Goal: Transaction & Acquisition: Purchase product/service

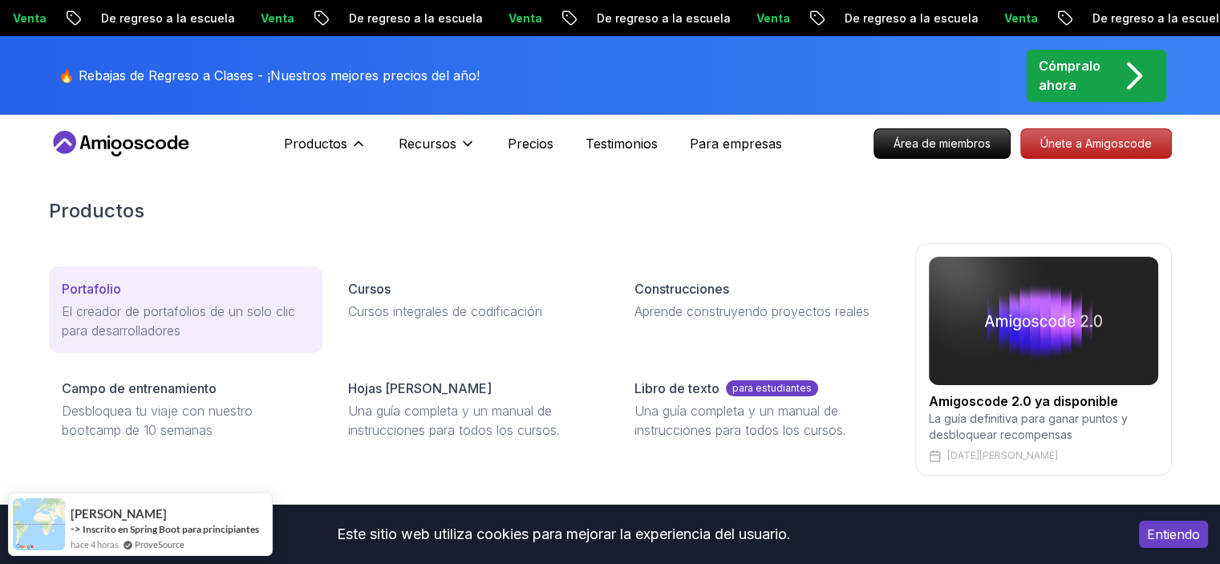
click at [199, 307] on font "El creador de portafolios de un solo clic para desarrolladores" at bounding box center [178, 320] width 233 height 35
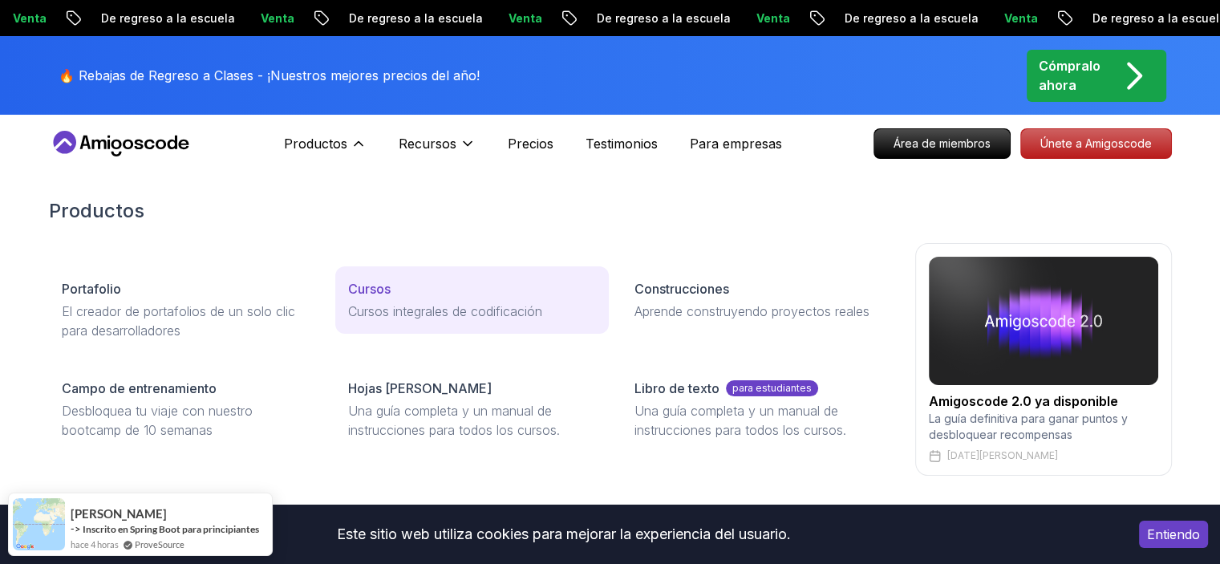
click at [363, 289] on font "Cursos" at bounding box center [369, 289] width 43 height 16
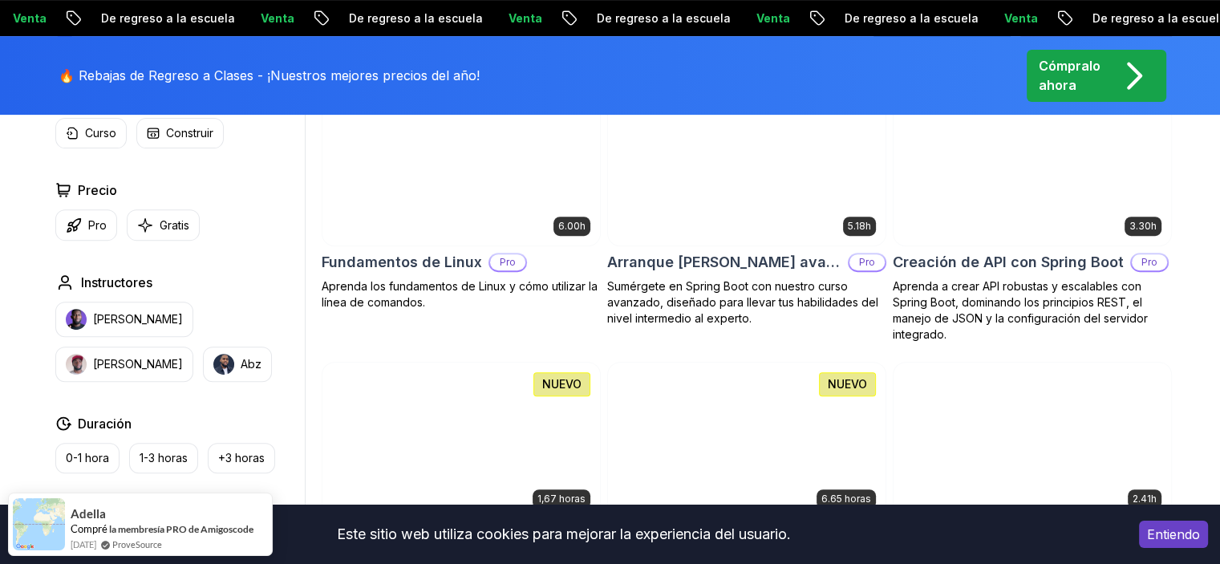
scroll to position [321, 0]
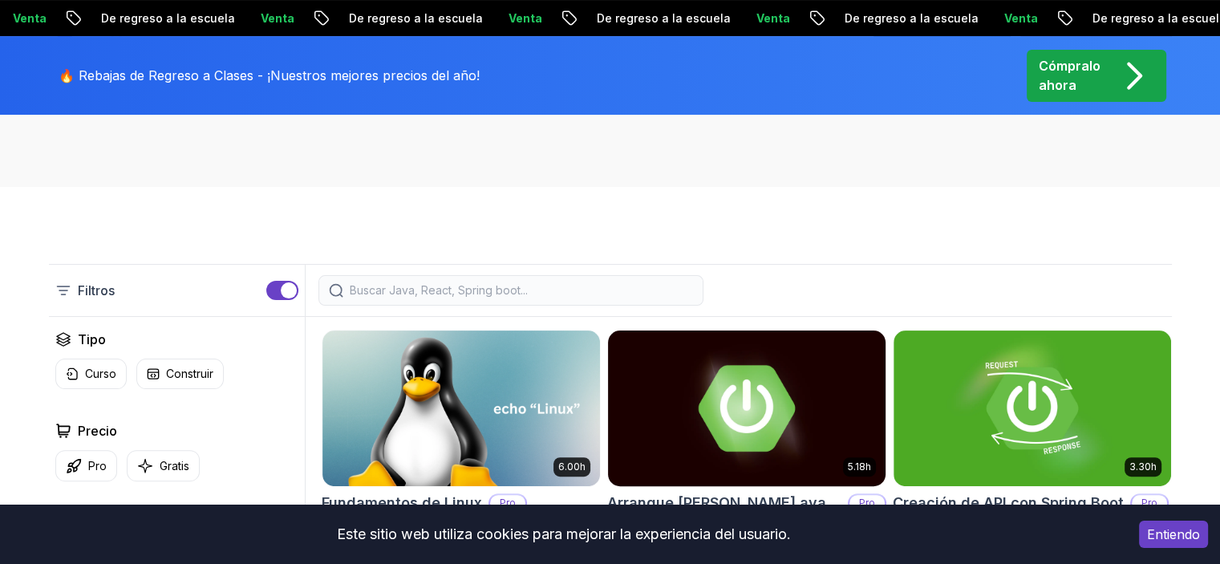
click at [729, 358] on img at bounding box center [746, 407] width 291 height 163
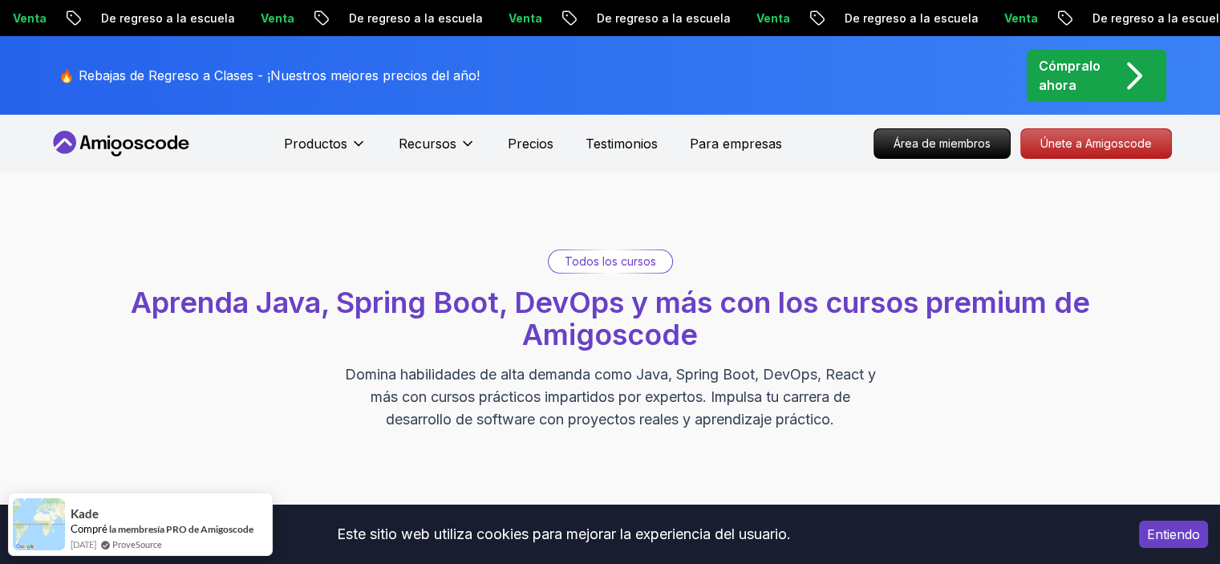
click at [329, 80] on font "🔥 Rebajas de Regreso a Clases - ¡Nuestros mejores precios del año!" at bounding box center [269, 75] width 421 height 16
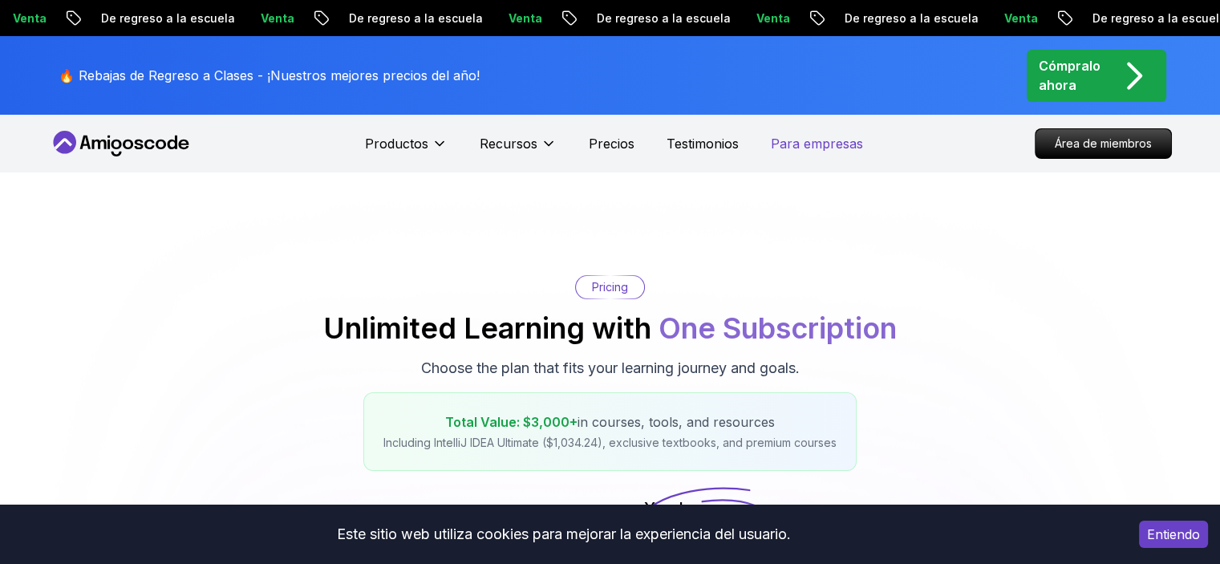
click at [1072, 78] on font "Cómpralo ahora" at bounding box center [1070, 75] width 62 height 35
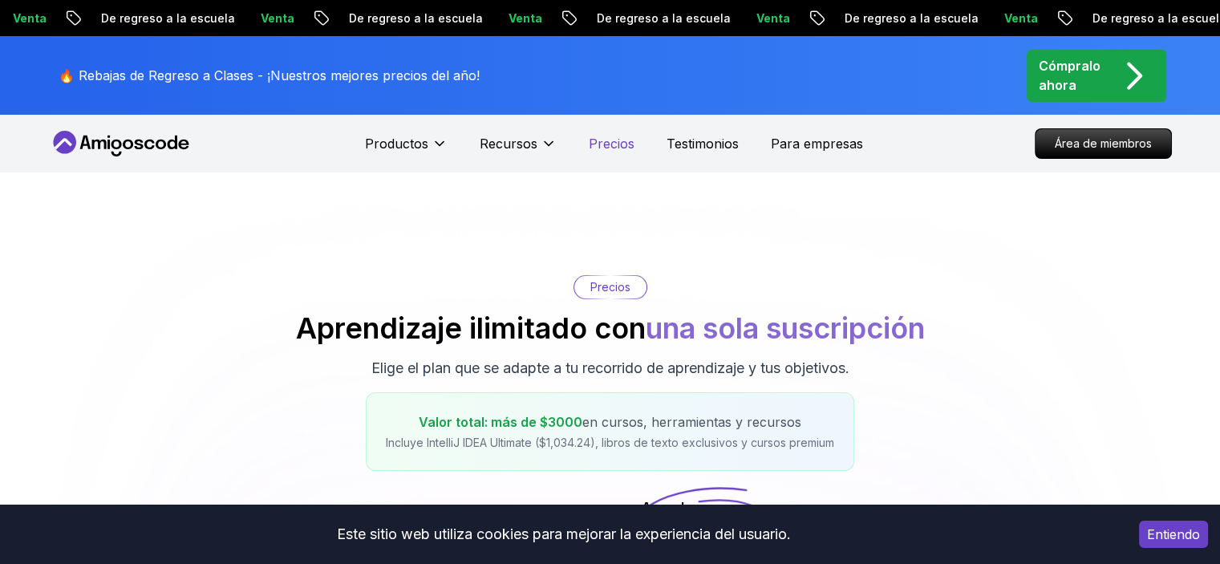
click at [609, 148] on font "Precios" at bounding box center [612, 144] width 46 height 16
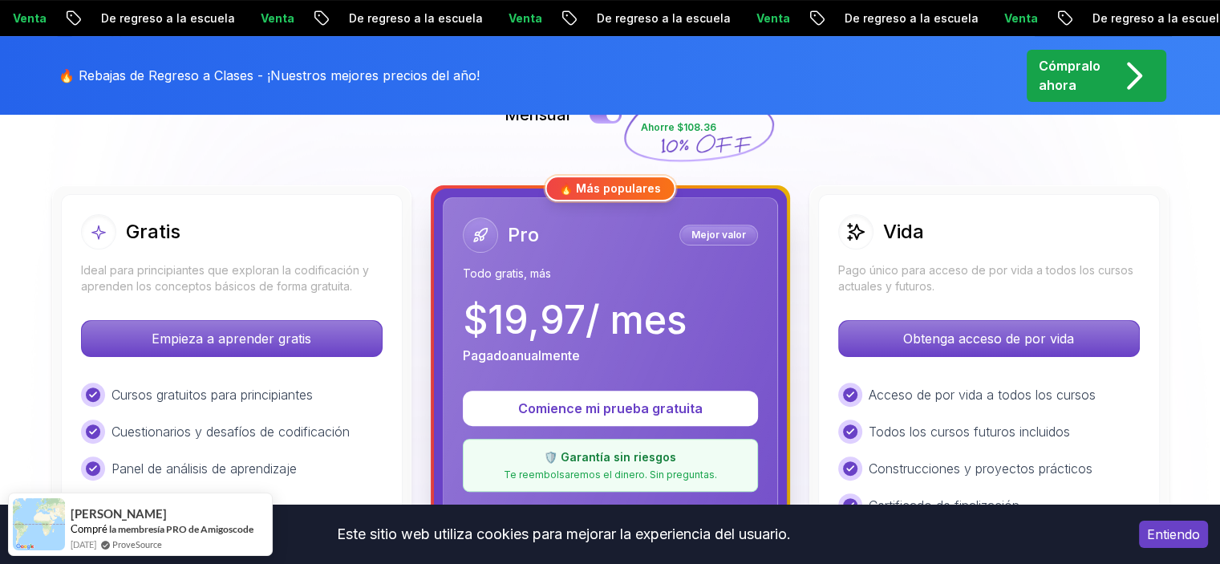
scroll to position [241, 0]
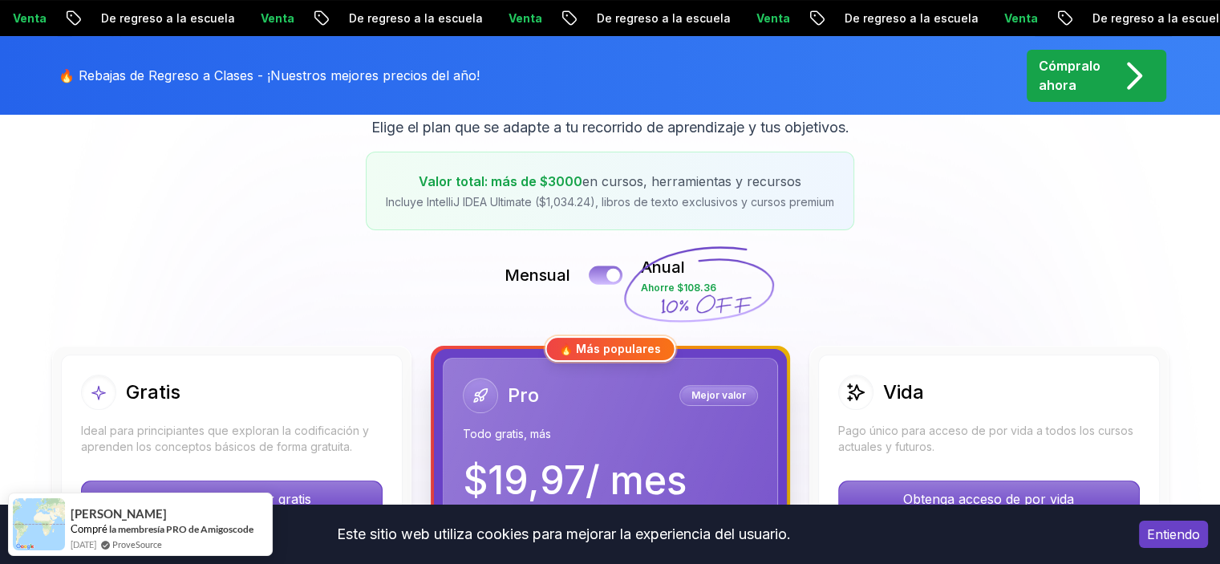
click at [606, 271] on button at bounding box center [606, 275] width 34 height 18
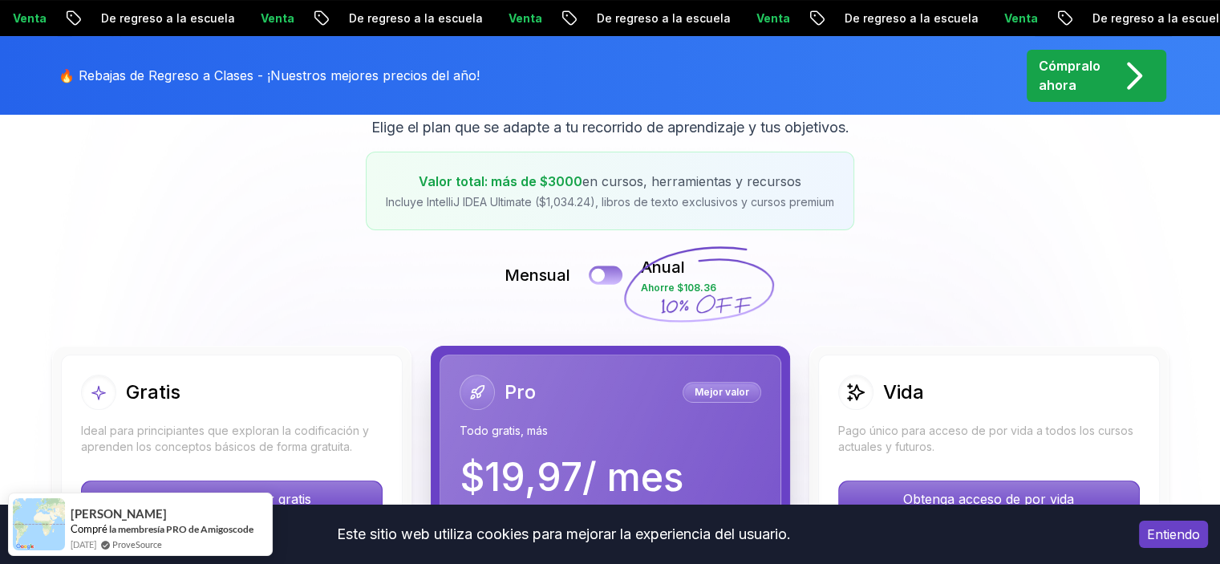
click at [605, 272] on div at bounding box center [598, 276] width 14 height 14
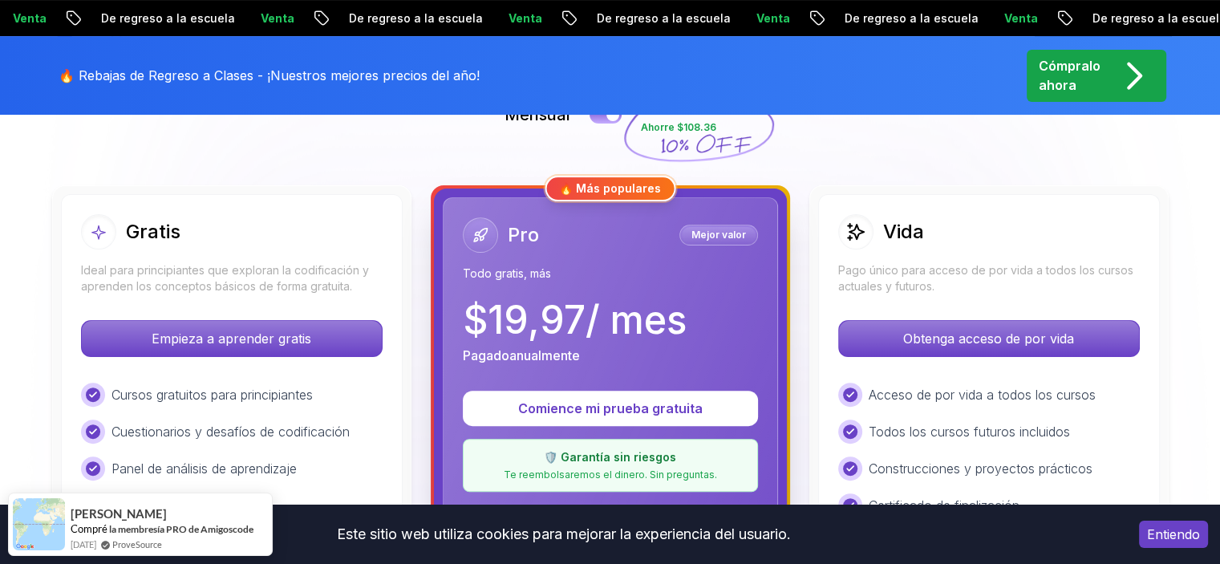
scroll to position [321, 0]
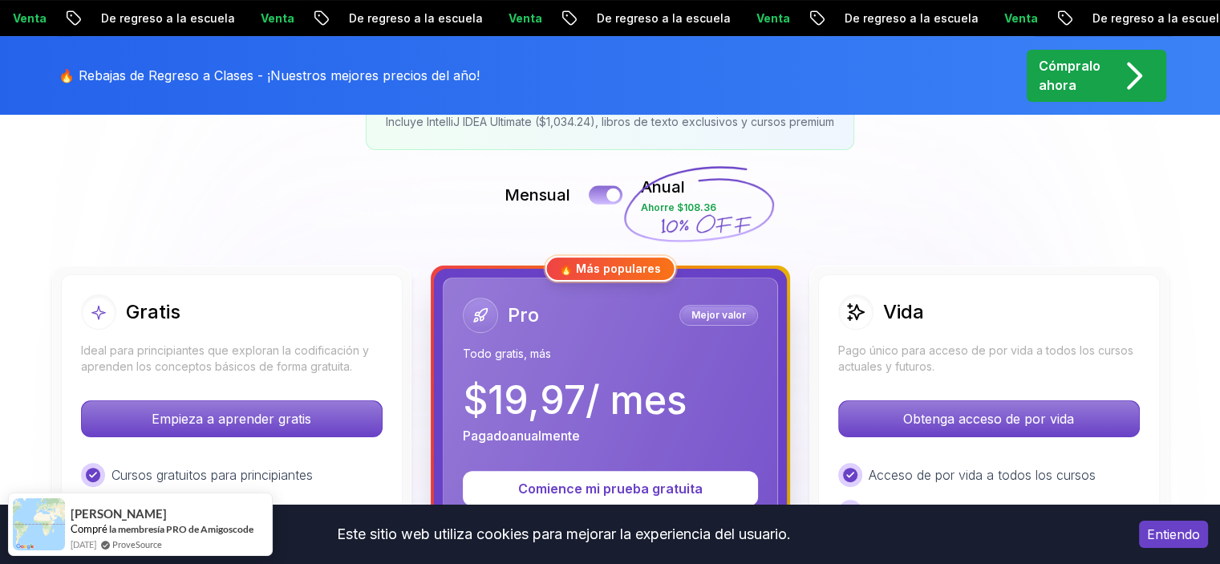
click at [598, 189] on button at bounding box center [606, 194] width 34 height 18
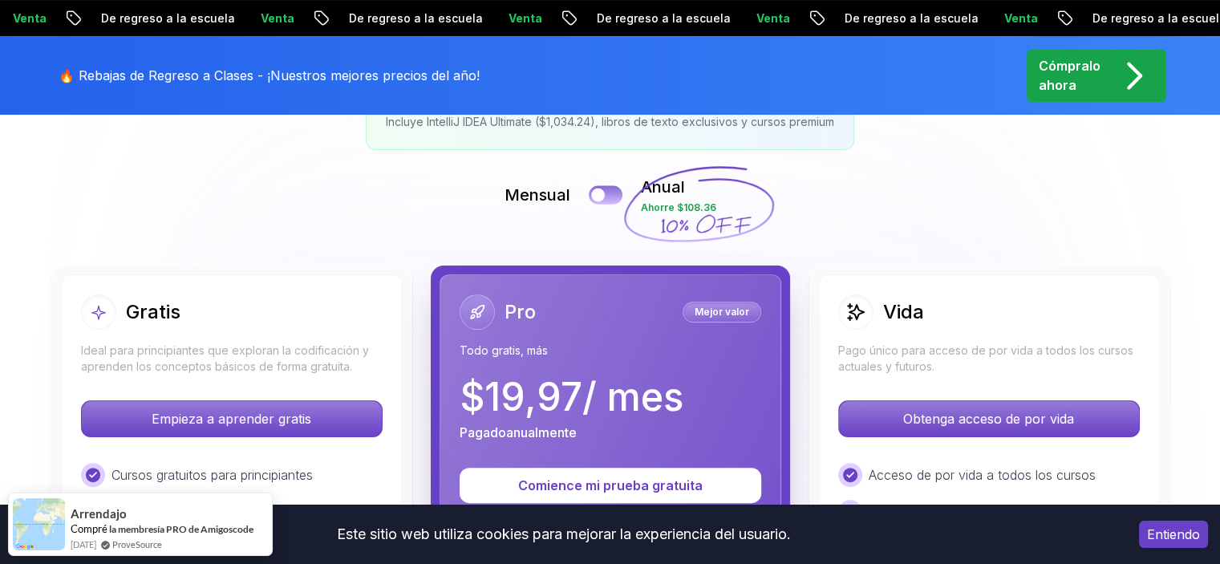
click at [599, 189] on div at bounding box center [598, 196] width 14 height 14
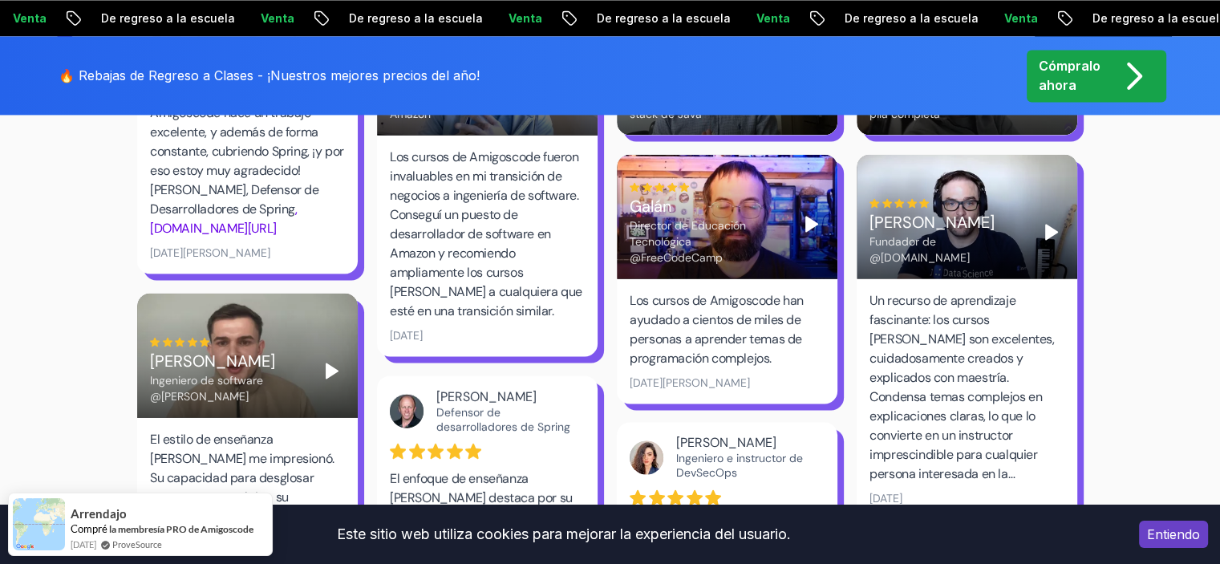
scroll to position [2567, 0]
